Goal: Find specific page/section: Find specific page/section

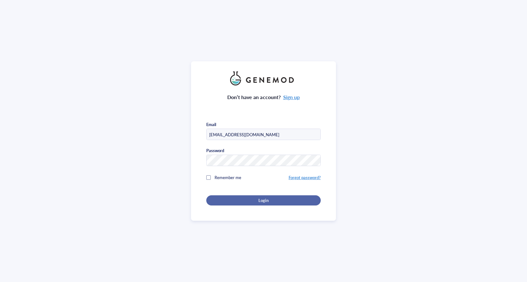
click at [234, 195] on button "Login" at bounding box center [263, 200] width 114 height 10
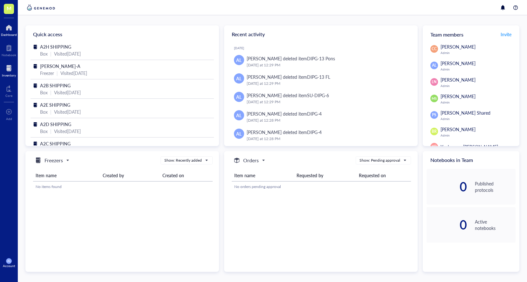
click at [10, 69] on div at bounding box center [9, 68] width 14 height 10
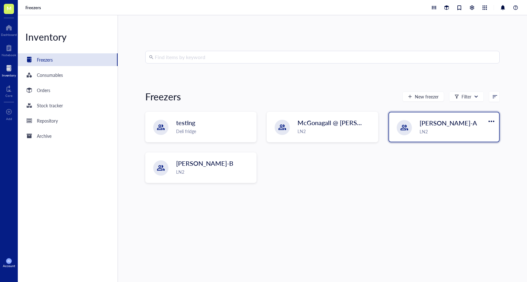
click at [442, 131] on div "LN2" at bounding box center [457, 131] width 76 height 7
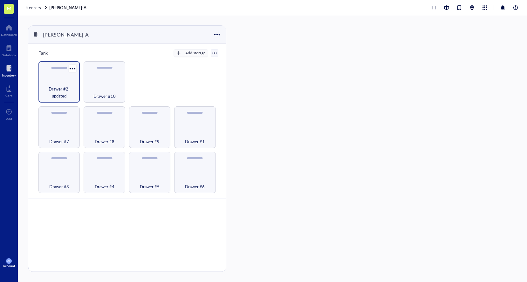
click at [54, 90] on span "Drawer #2-updated" at bounding box center [59, 92] width 35 height 14
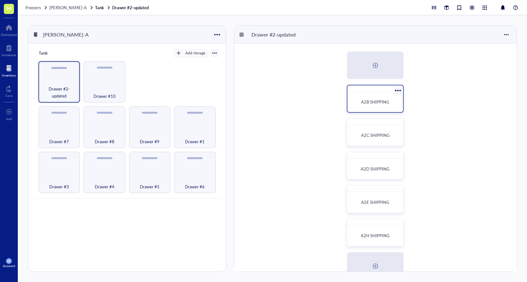
click at [375, 106] on div "A2B SHIPPING" at bounding box center [375, 101] width 51 height 15
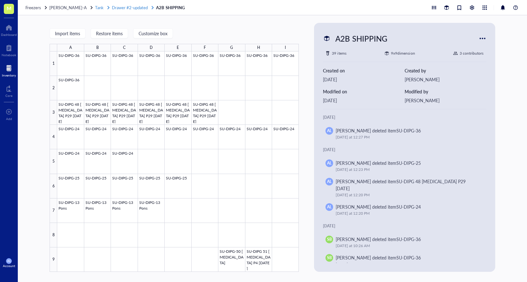
click at [126, 8] on span "Drawer #2-updated" at bounding box center [130, 7] width 36 height 6
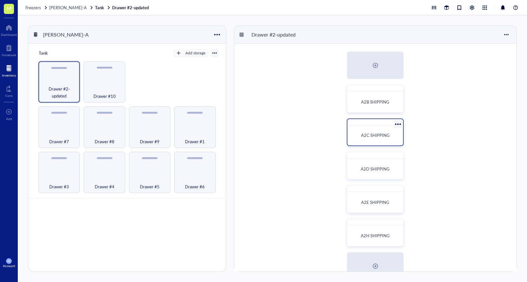
click at [380, 137] on span "A2C SHIPPING" at bounding box center [375, 135] width 29 height 6
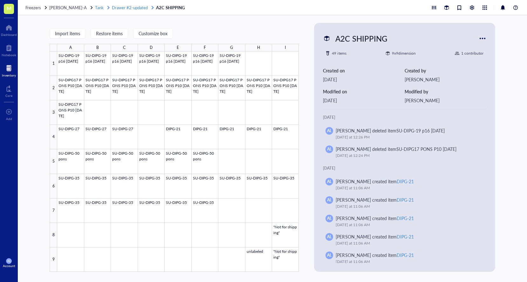
click at [131, 9] on span "Drawer #2-updated" at bounding box center [130, 7] width 36 height 6
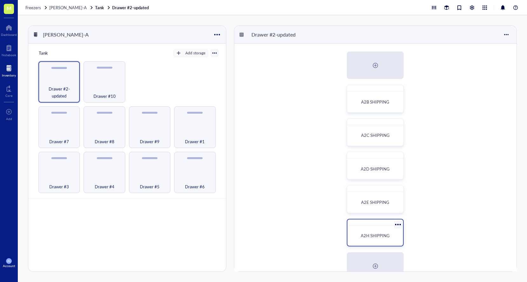
click at [359, 238] on div "A2H SHIPPING" at bounding box center [374, 236] width 45 height 6
